Goal: Task Accomplishment & Management: Complete application form

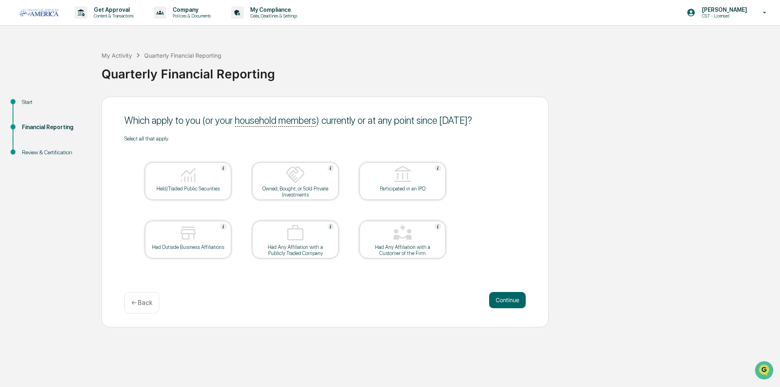
click at [198, 173] on div at bounding box center [187, 175] width 81 height 21
click at [502, 298] on button "Continue" at bounding box center [507, 300] width 37 height 16
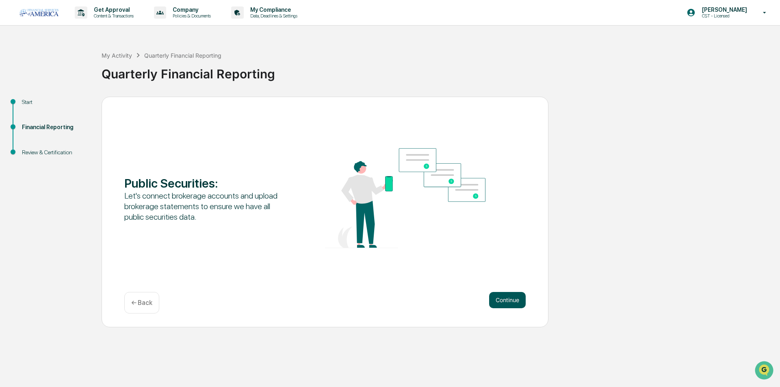
click at [507, 302] on button "Continue" at bounding box center [507, 300] width 37 height 16
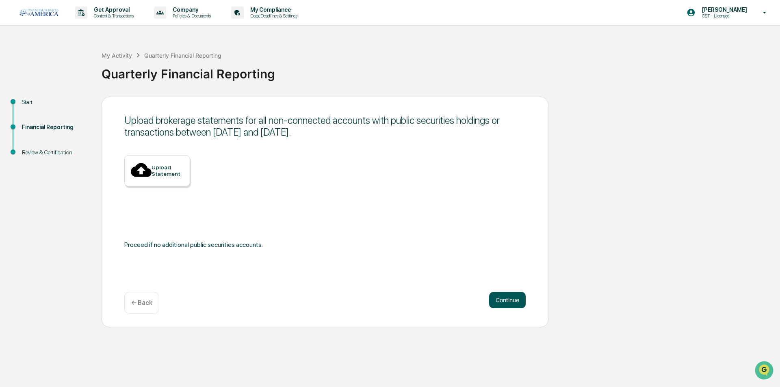
click at [508, 300] on button "Continue" at bounding box center [507, 300] width 37 height 16
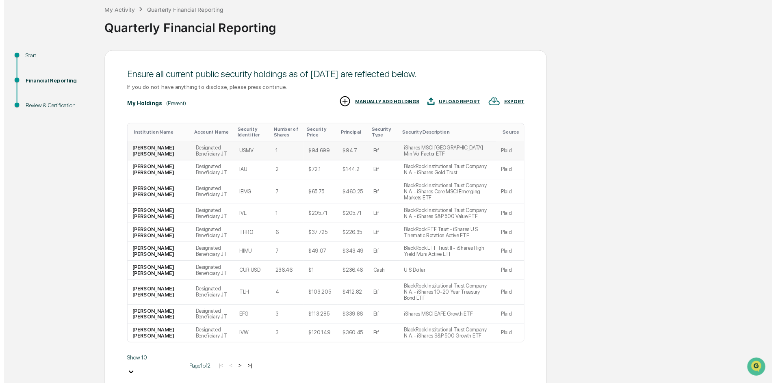
scroll to position [63, 0]
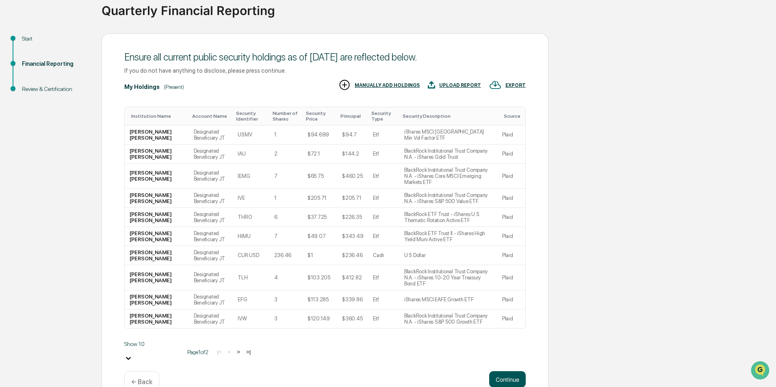
click at [510, 371] on button "Continue" at bounding box center [507, 379] width 37 height 16
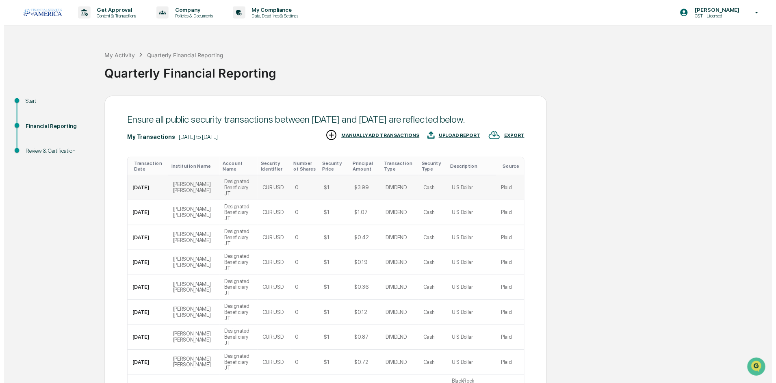
scroll to position [82, 0]
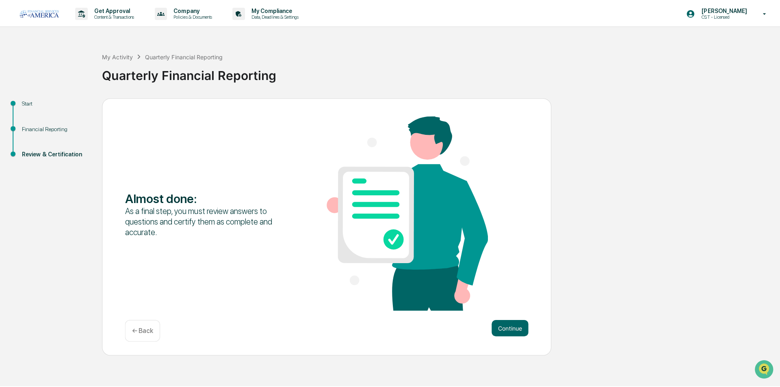
scroll to position [0, 0]
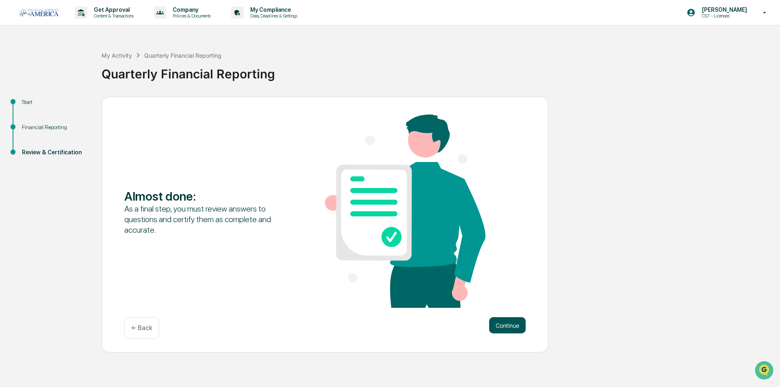
click at [523, 329] on button "Continue" at bounding box center [507, 325] width 37 height 16
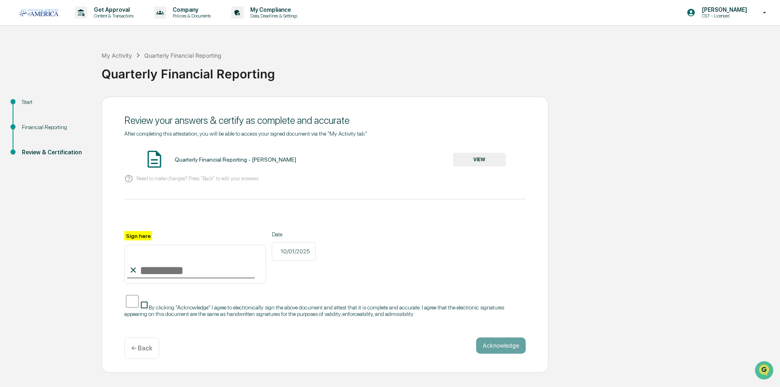
click at [161, 274] on input "Sign here" at bounding box center [195, 264] width 142 height 39
type input "**********"
click at [500, 342] on button "Acknowledge" at bounding box center [501, 345] width 50 height 16
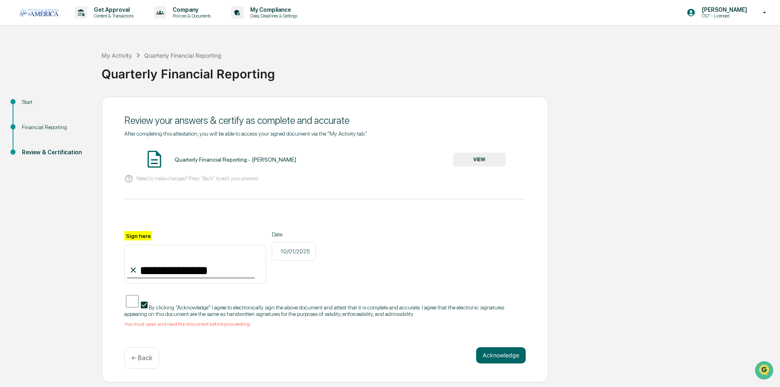
click at [495, 158] on button "VIEW" at bounding box center [479, 160] width 53 height 14
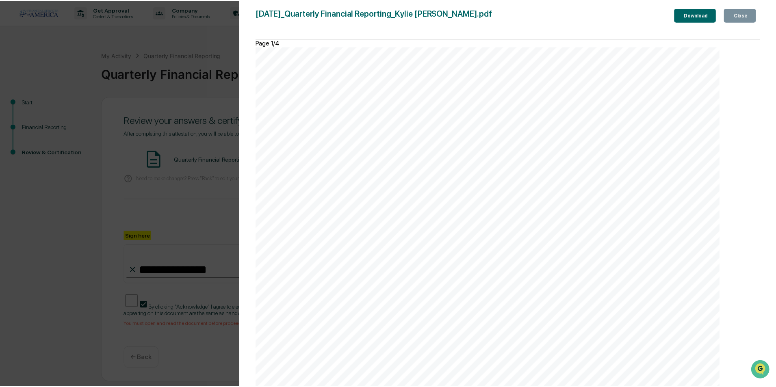
scroll to position [1902, 0]
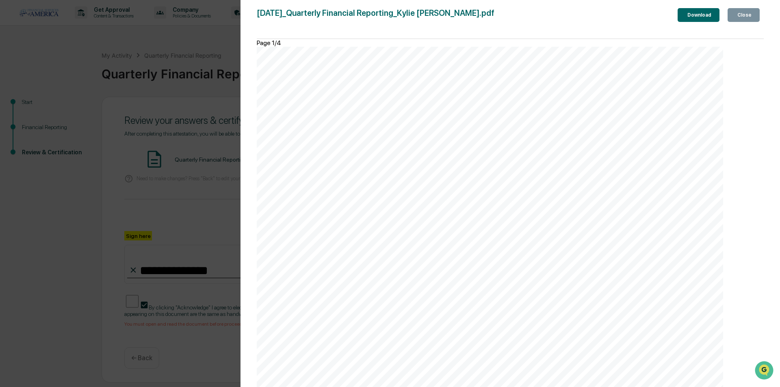
click at [745, 13] on div "Close" at bounding box center [743, 15] width 16 height 6
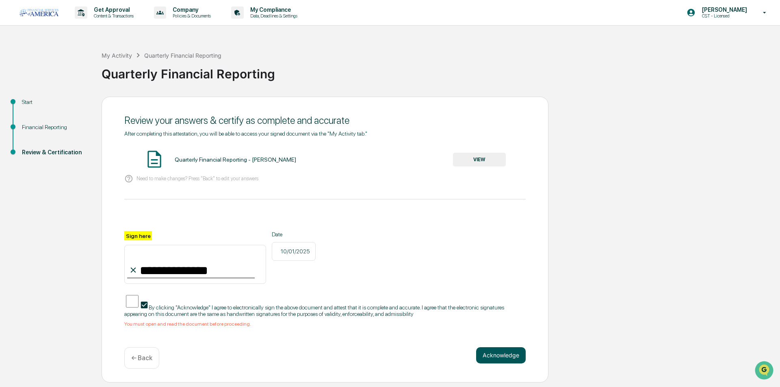
click at [512, 353] on button "Acknowledge" at bounding box center [501, 355] width 50 height 16
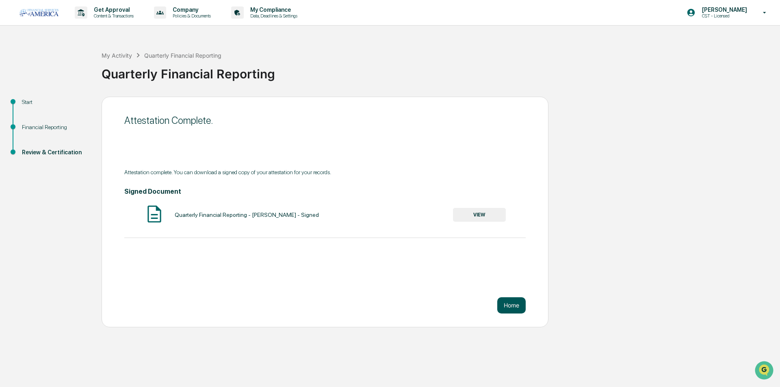
click at [519, 307] on button "Home" at bounding box center [511, 305] width 28 height 16
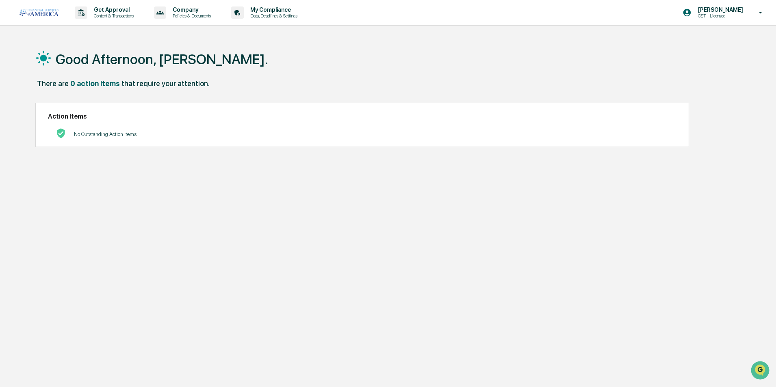
click at [573, 272] on div "Good Afternoon, [PERSON_NAME]. There are 0 action items that require your atten…" at bounding box center [384, 232] width 722 height 387
click at [37, 9] on img at bounding box center [38, 12] width 39 height 7
click at [264, 22] on div "My Compliance Data, Deadlines & Settings" at bounding box center [267, 12] width 78 height 25
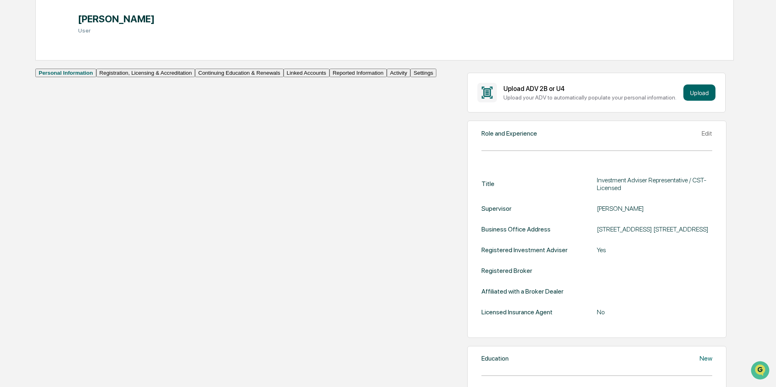
scroll to position [122, 0]
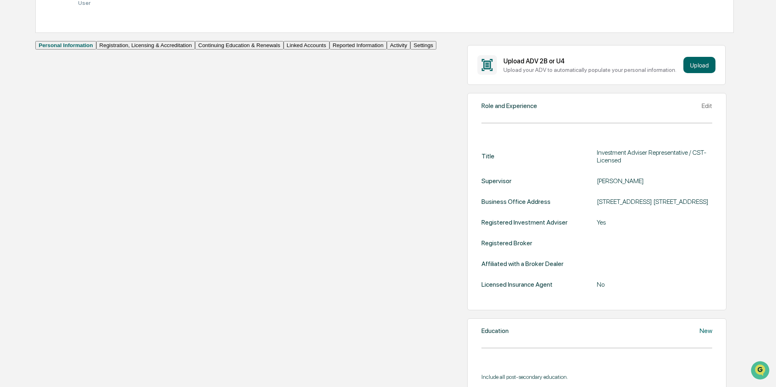
click at [96, 50] on button "Registration, Licensing & Accreditation" at bounding box center [145, 45] width 99 height 9
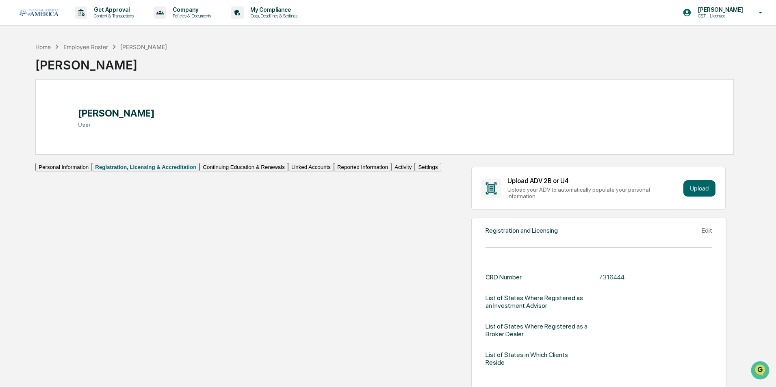
click at [199, 171] on button "Continuing Education & Renewals" at bounding box center [243, 167] width 89 height 9
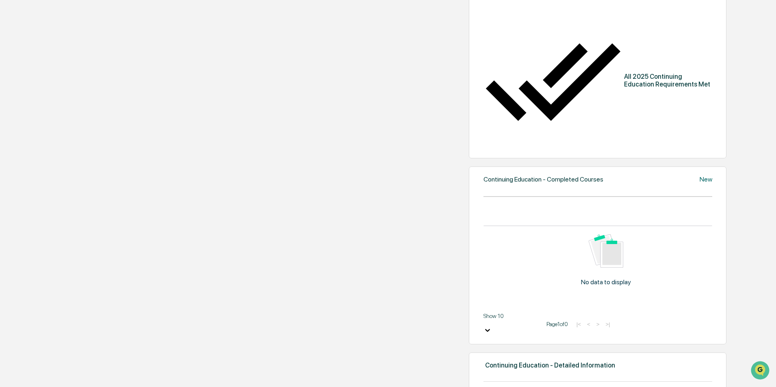
scroll to position [35, 0]
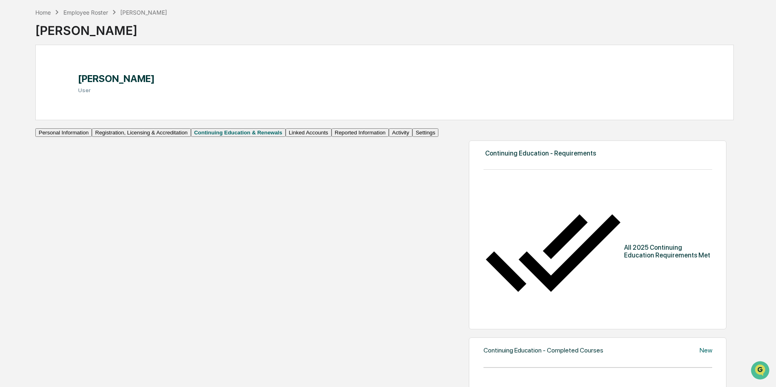
click at [285, 137] on button "Linked Accounts" at bounding box center [308, 132] width 46 height 9
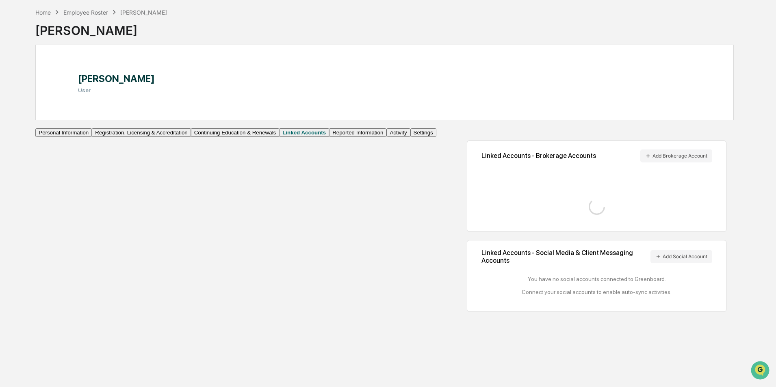
click at [329, 137] on button "Reported Information" at bounding box center [357, 132] width 57 height 9
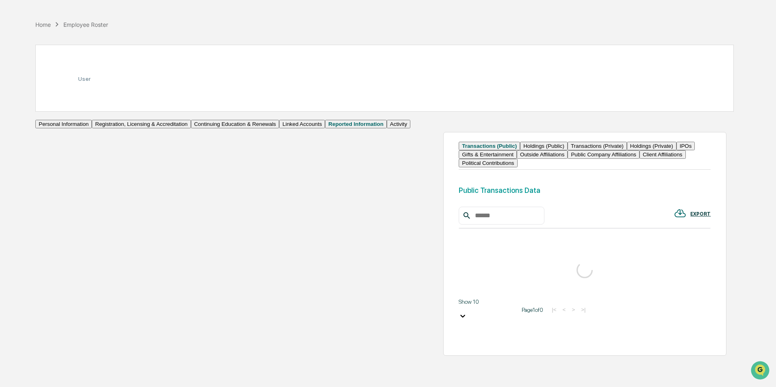
click at [387, 128] on button "Activity" at bounding box center [399, 124] width 24 height 9
